Goal: Task Accomplishment & Management: Use online tool/utility

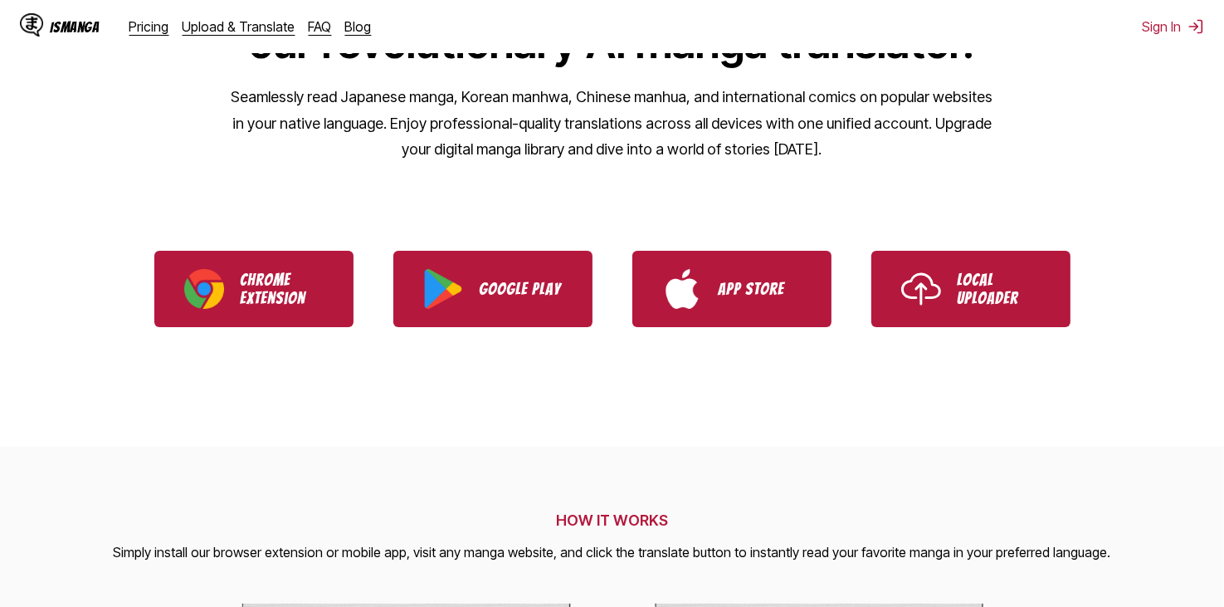
drag, startPoint x: 923, startPoint y: 333, endPoint x: 936, endPoint y: 365, distance: 35.0
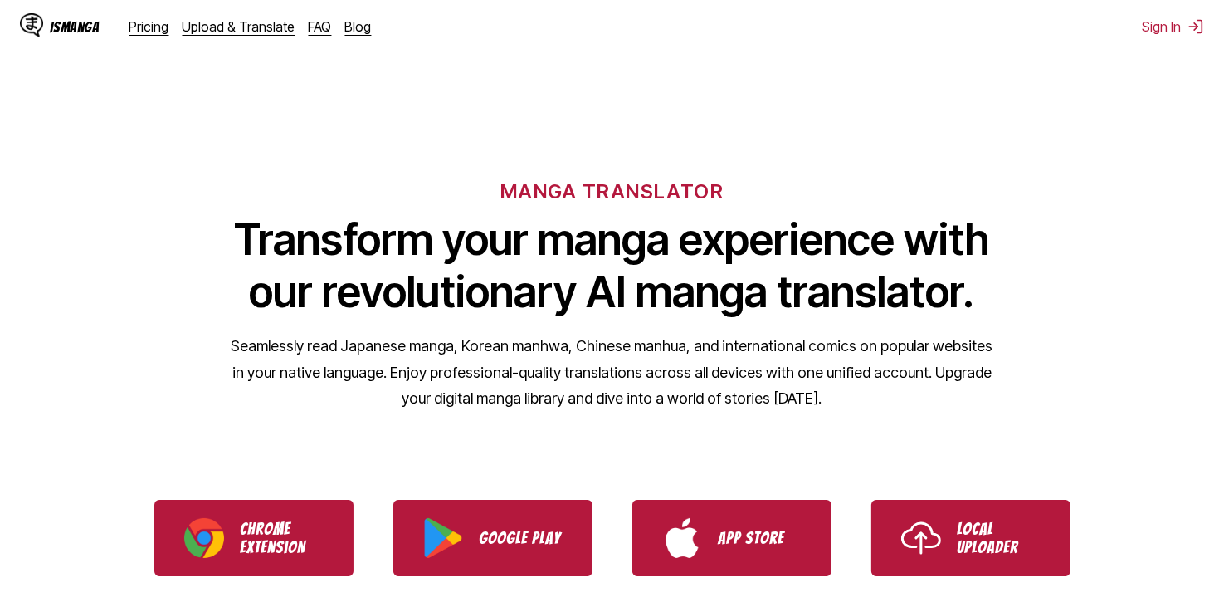
click at [1169, 39] on div "IsManga Pricing Upload & Translate FAQ Blog Sign In Pricing Upload & Translate …" at bounding box center [612, 26] width 1224 height 53
click at [1169, 32] on button "Sign In" at bounding box center [1173, 26] width 62 height 17
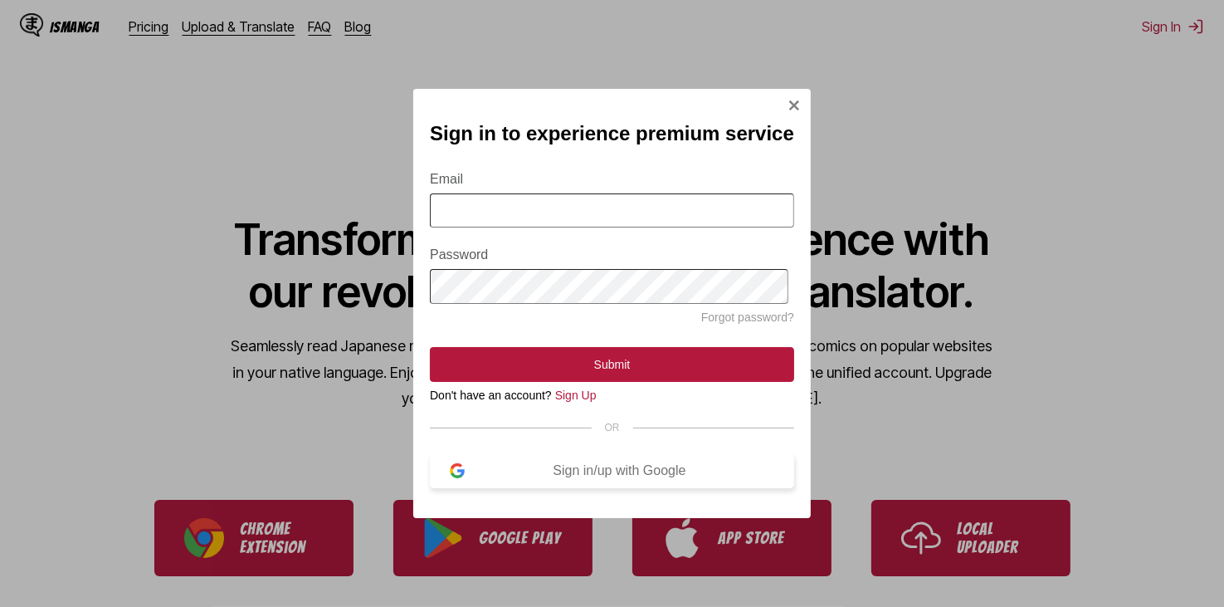
click at [581, 474] on div "Sign in/up with Google" at bounding box center [620, 470] width 310 height 15
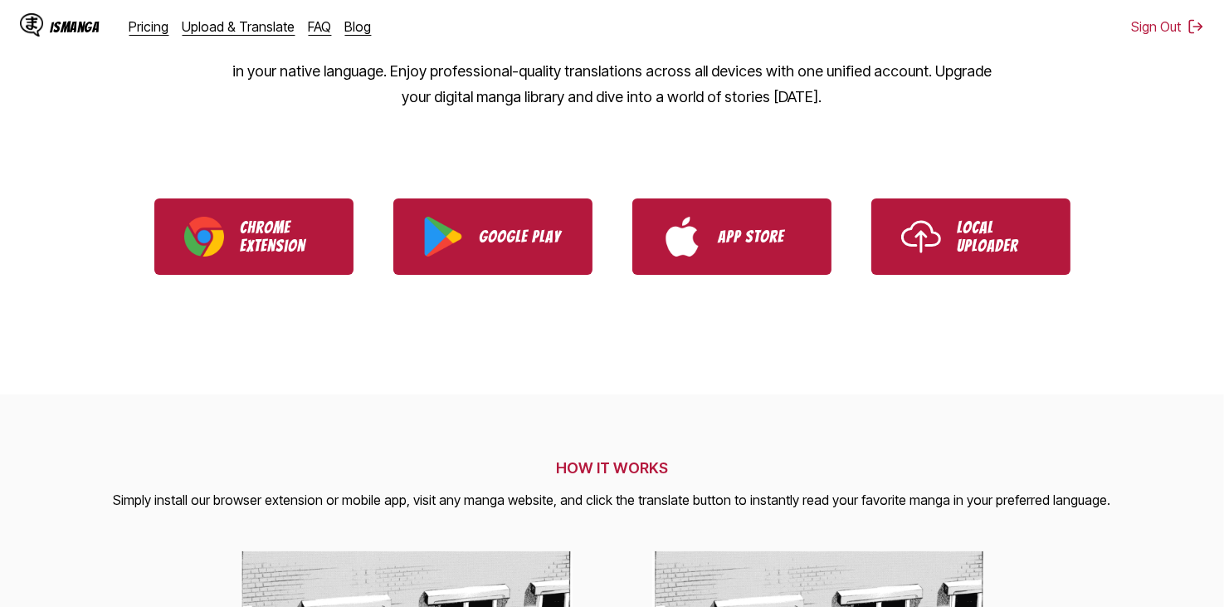
scroll to position [166, 0]
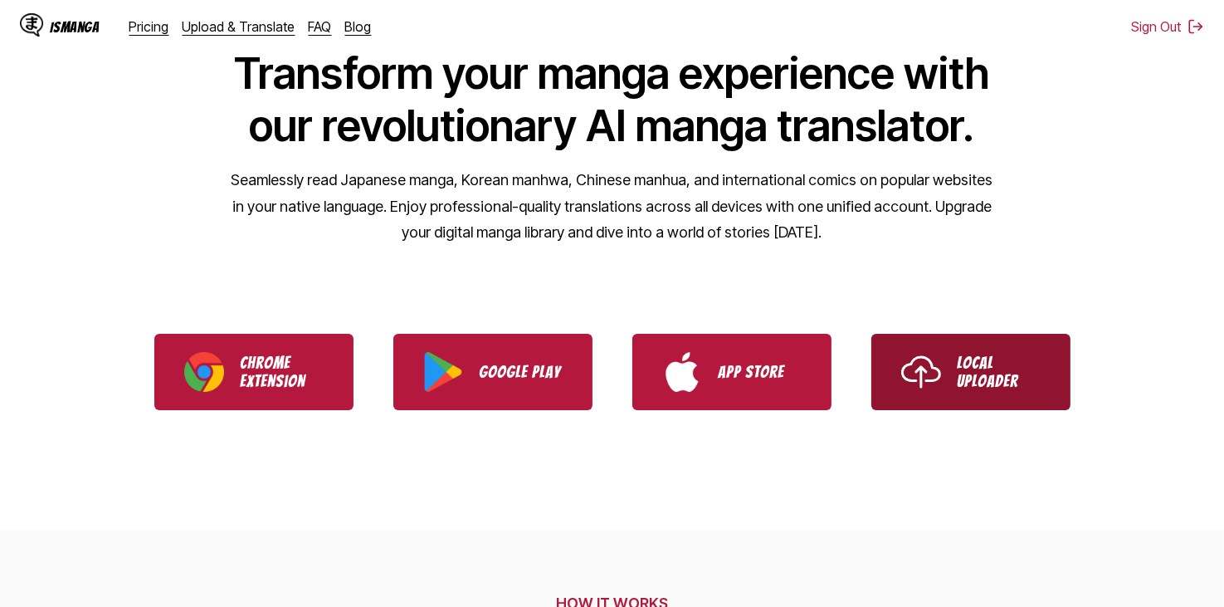
click at [973, 394] on link "Local Uploader" at bounding box center [971, 372] width 199 height 76
